Goal: Task Accomplishment & Management: Use online tool/utility

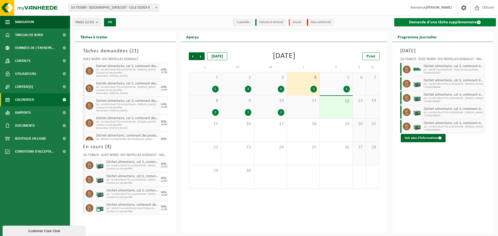
click at [452, 23] on link "Demande d'une tâche supplémentaire" at bounding box center [445, 22] width 102 height 8
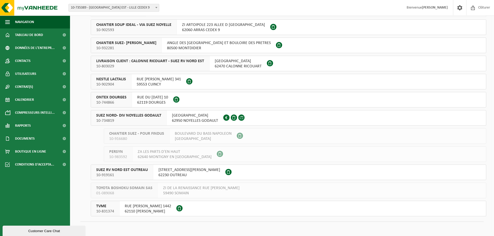
scroll to position [105, 0]
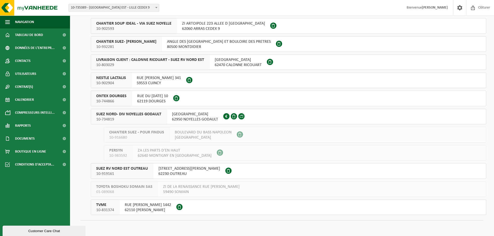
click at [150, 115] on span "SUEZ NORD- DIV NOYELLES GODAULT" at bounding box center [128, 114] width 65 height 5
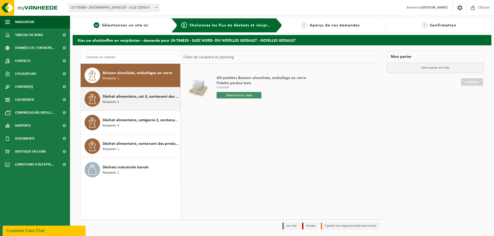
click at [133, 100] on div "Déchet alimentaire, cat 3, contenant des produits d'origine animale, emballage …" at bounding box center [141, 99] width 76 height 16
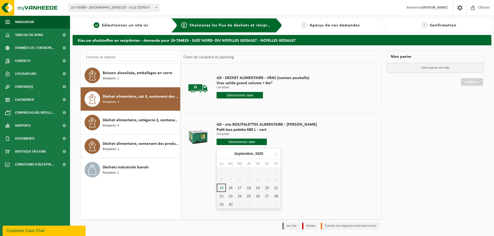
click at [227, 143] on input "text" at bounding box center [242, 142] width 50 height 6
click at [232, 187] on div "16" at bounding box center [230, 188] width 9 height 8
type input "à partir de 2025-09-16"
type input "2025-09-16"
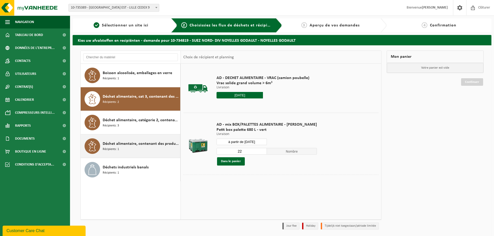
click at [123, 150] on div "Déchet alimentaire, contenant des produits d'origine animale, non emballé, caté…" at bounding box center [141, 147] width 76 height 16
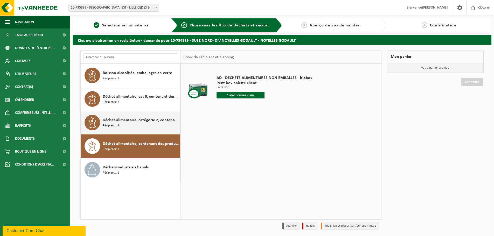
click at [133, 123] on span "Déchet alimentaire, catégorie 2, contenant des produits d'origine animale, emba…" at bounding box center [141, 120] width 76 height 6
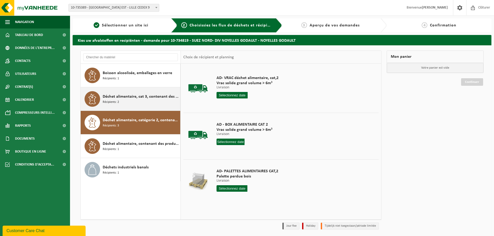
click at [133, 99] on span "Déchet alimentaire, cat 3, contenant des produits d'origine animale, emballage …" at bounding box center [141, 97] width 76 height 6
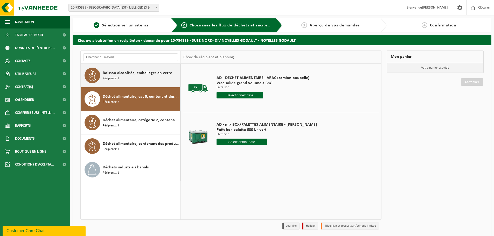
click at [132, 82] on div "Boisson alcoolisée, emballages en verre Récipients: 1" at bounding box center [141, 76] width 76 height 16
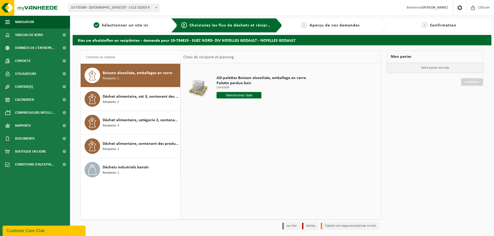
click at [242, 98] on input "text" at bounding box center [239, 95] width 45 height 6
click at [233, 142] on div "16" at bounding box center [230, 141] width 9 height 8
type input "à partir de 2025-09-16"
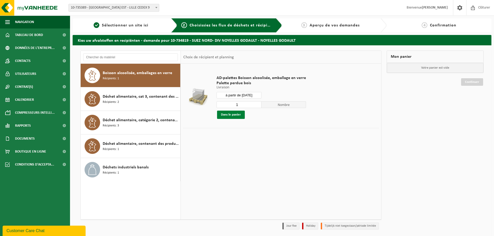
click at [232, 114] on button "Dans le panier" at bounding box center [231, 115] width 28 height 8
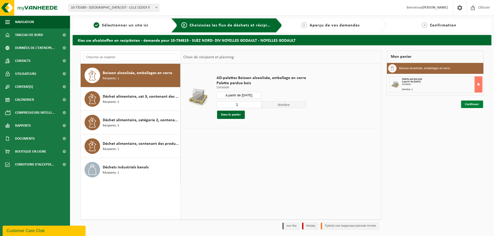
click at [479, 102] on link "Continuer" at bounding box center [472, 105] width 22 height 8
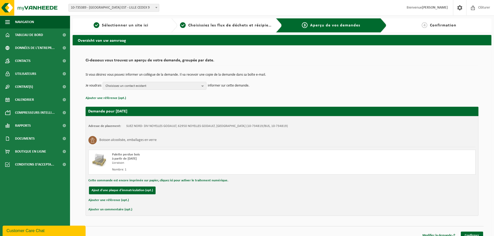
scroll to position [6, 0]
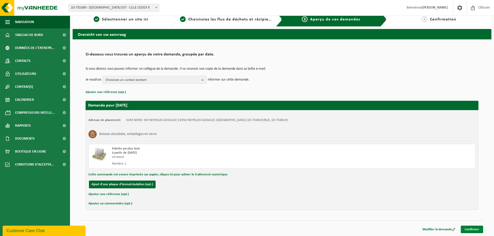
click at [473, 229] on link "Confirmer" at bounding box center [472, 230] width 22 height 8
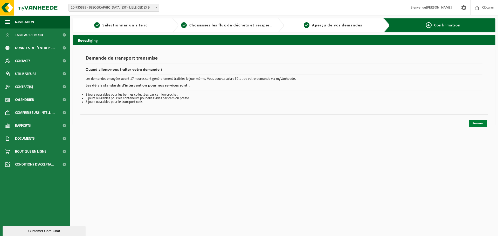
click at [475, 125] on link "Fermer" at bounding box center [478, 124] width 18 height 8
